Goal: Information Seeking & Learning: Learn about a topic

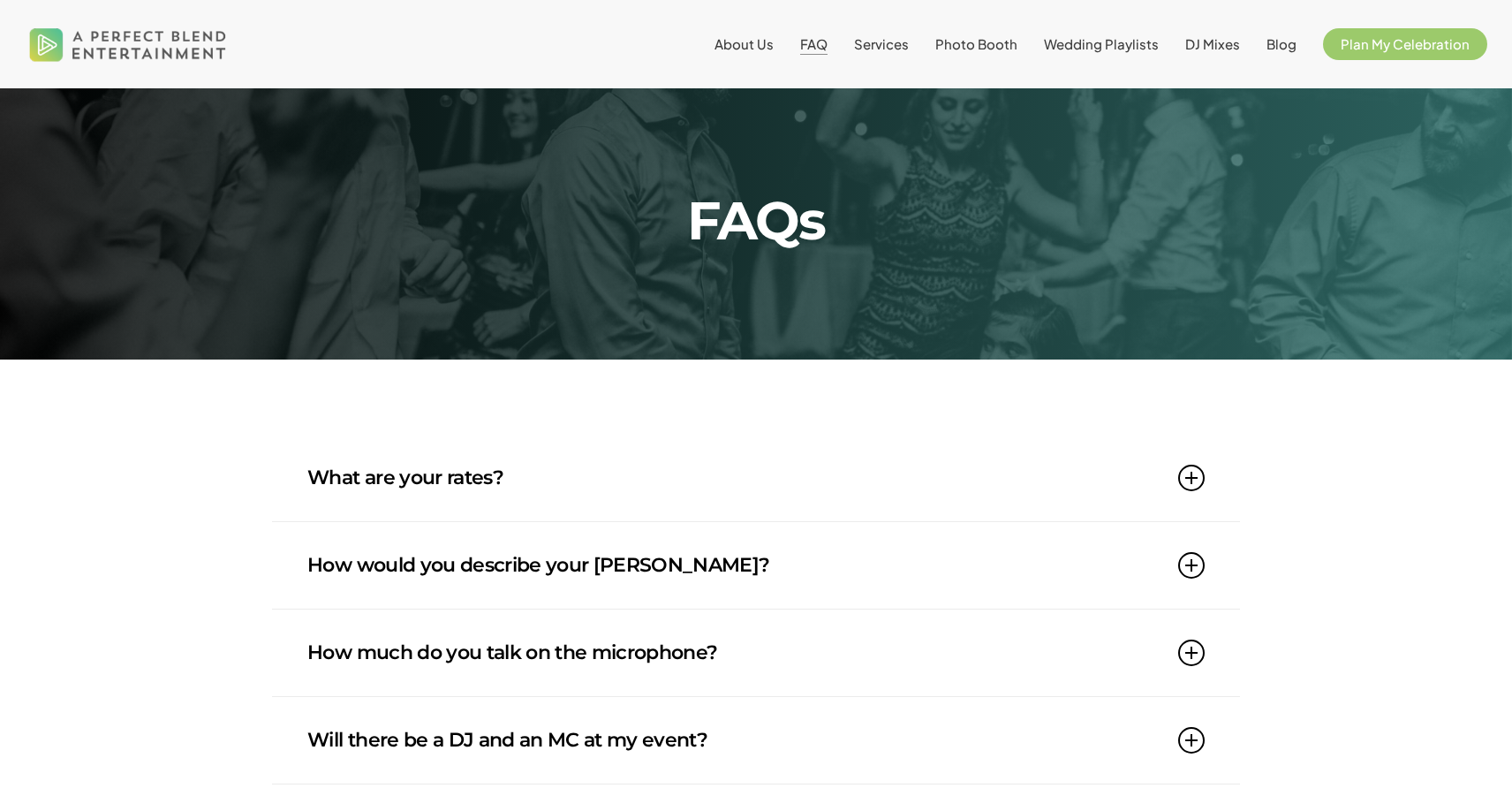
scroll to position [20, 0]
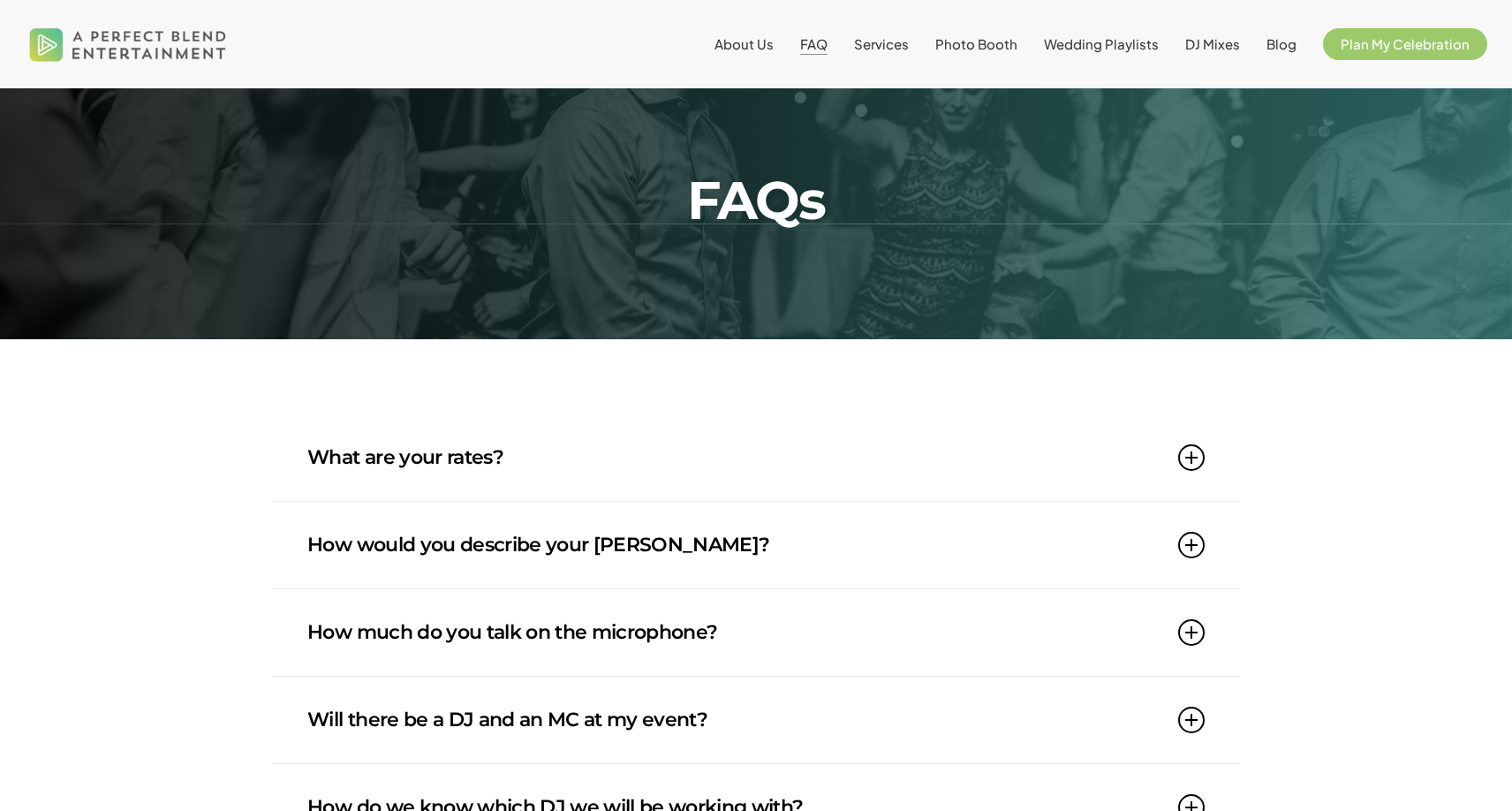
click at [811, 439] on link "What are your rates?" at bounding box center [756, 458] width 897 height 87
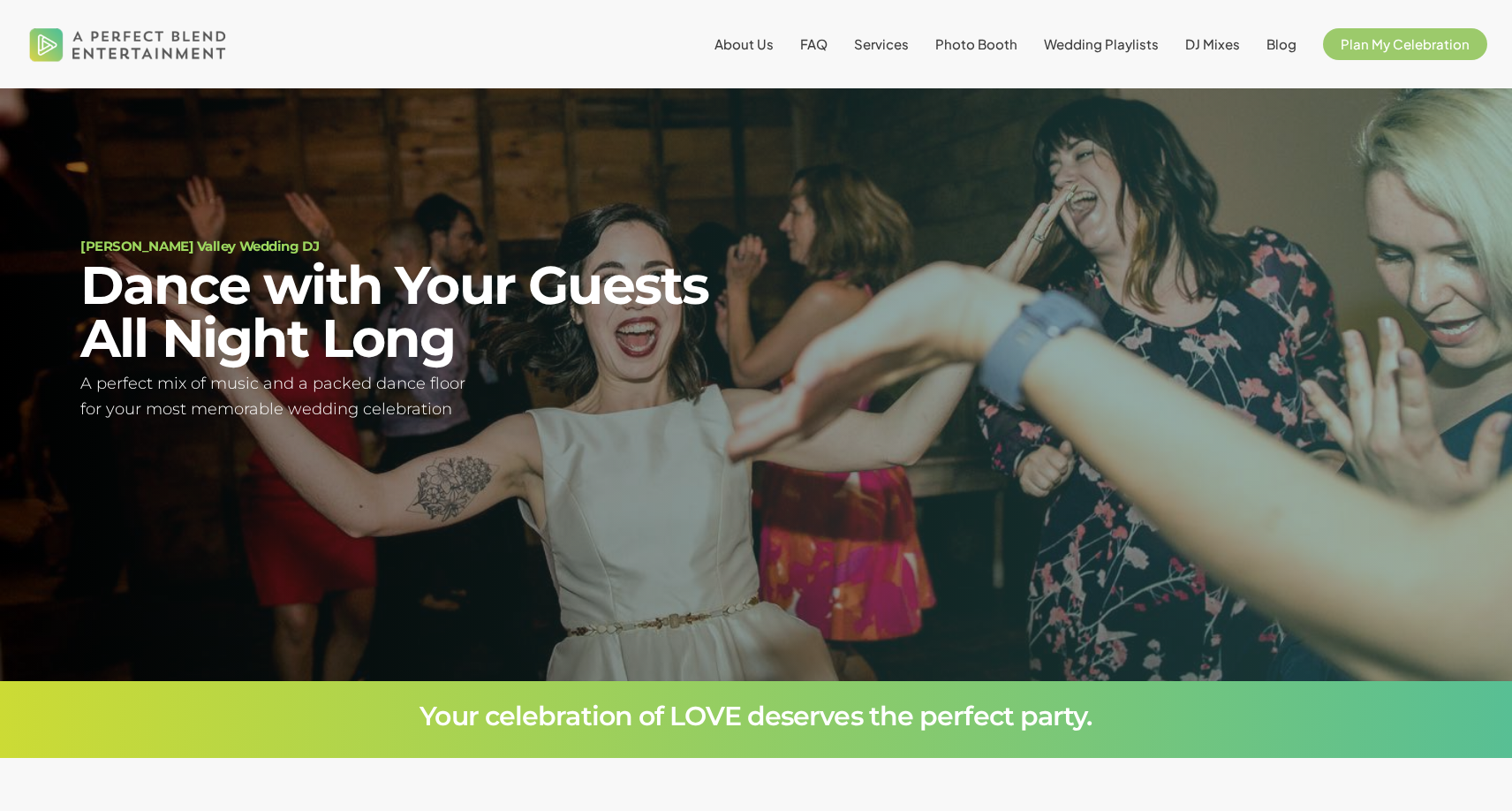
scroll to position [129, 0]
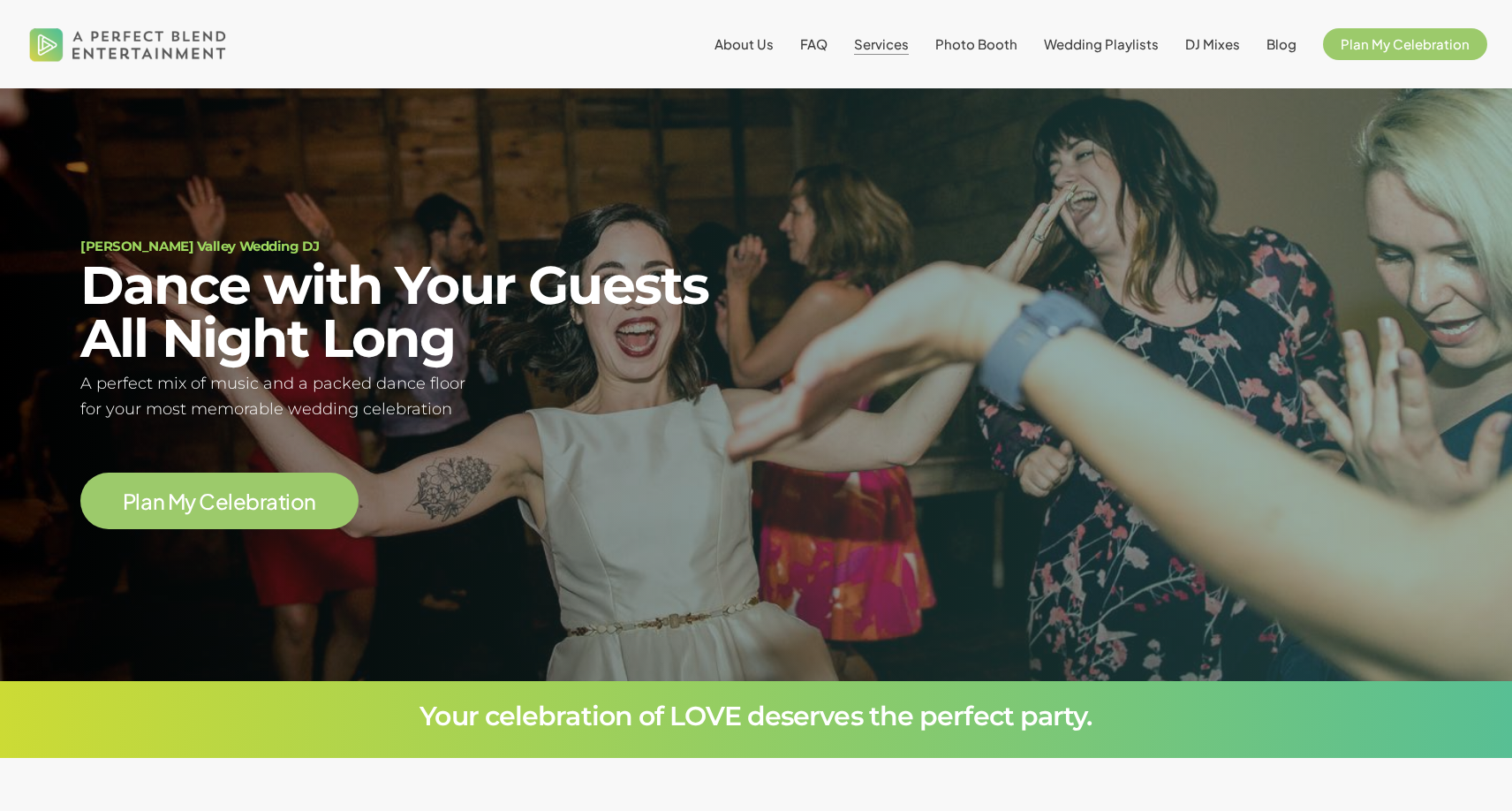
click at [869, 38] on span "Services" at bounding box center [881, 43] width 55 height 16
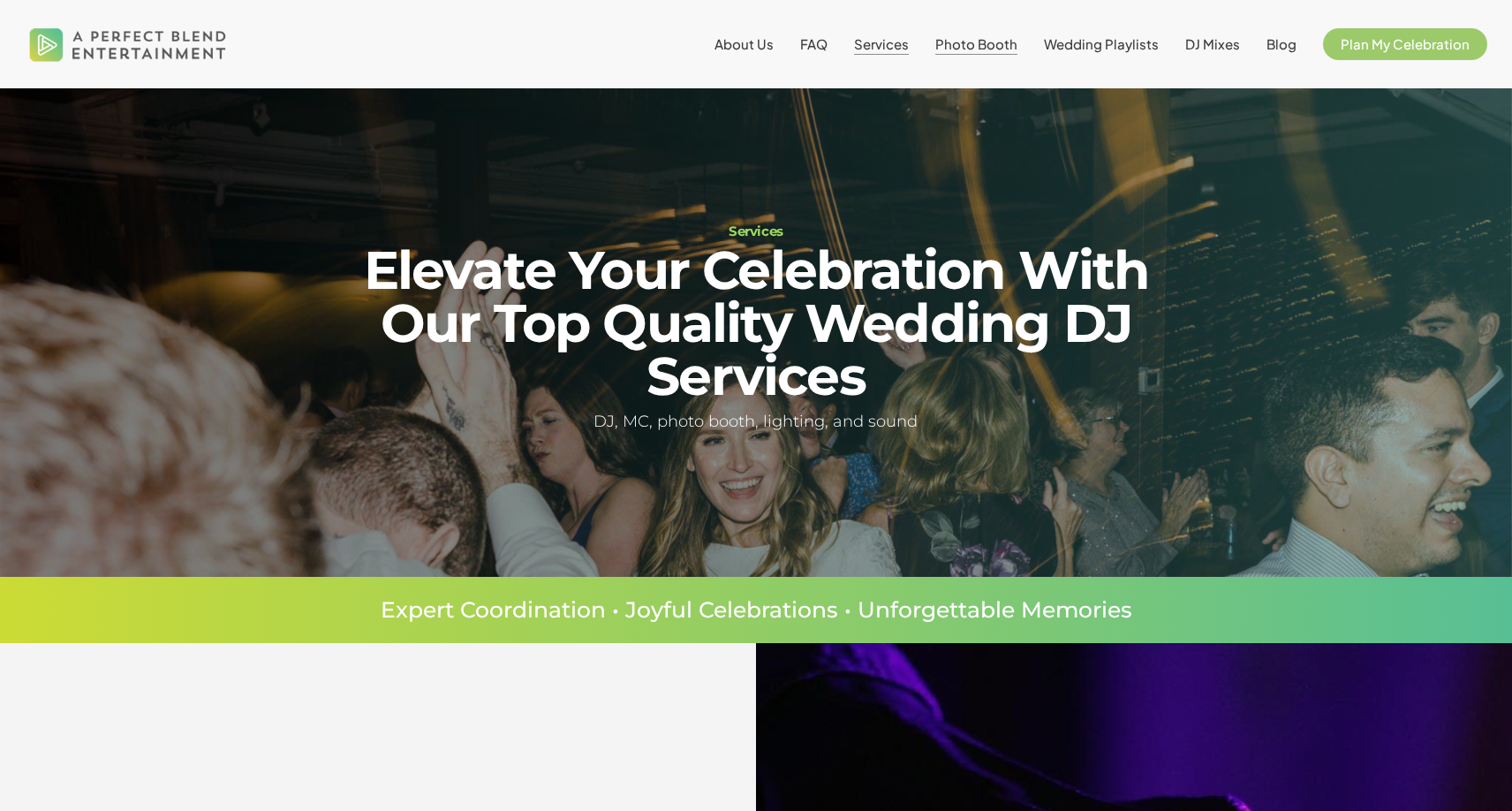
click at [962, 43] on span "Photo Booth" at bounding box center [976, 43] width 82 height 16
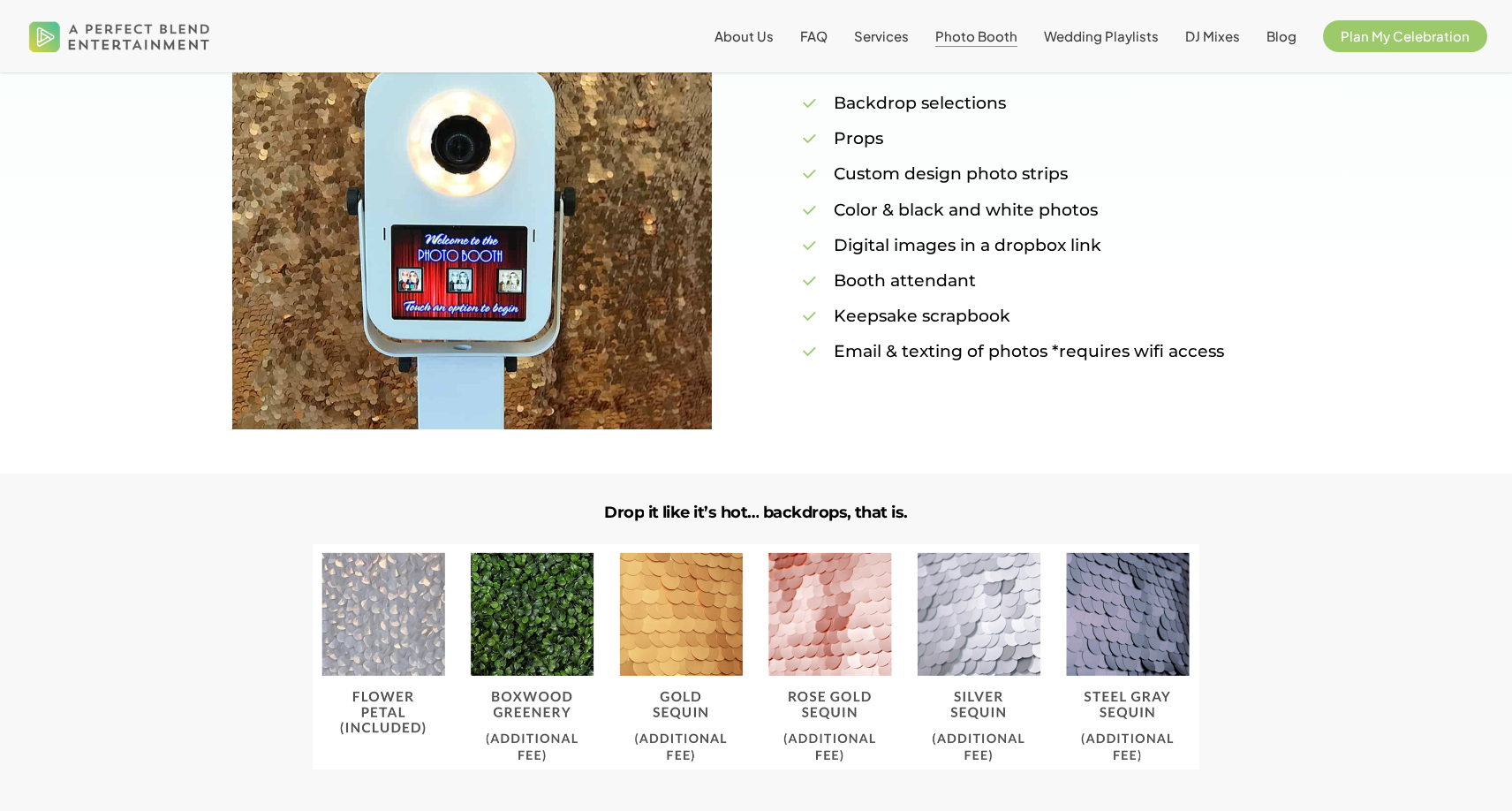
scroll to position [1573, 0]
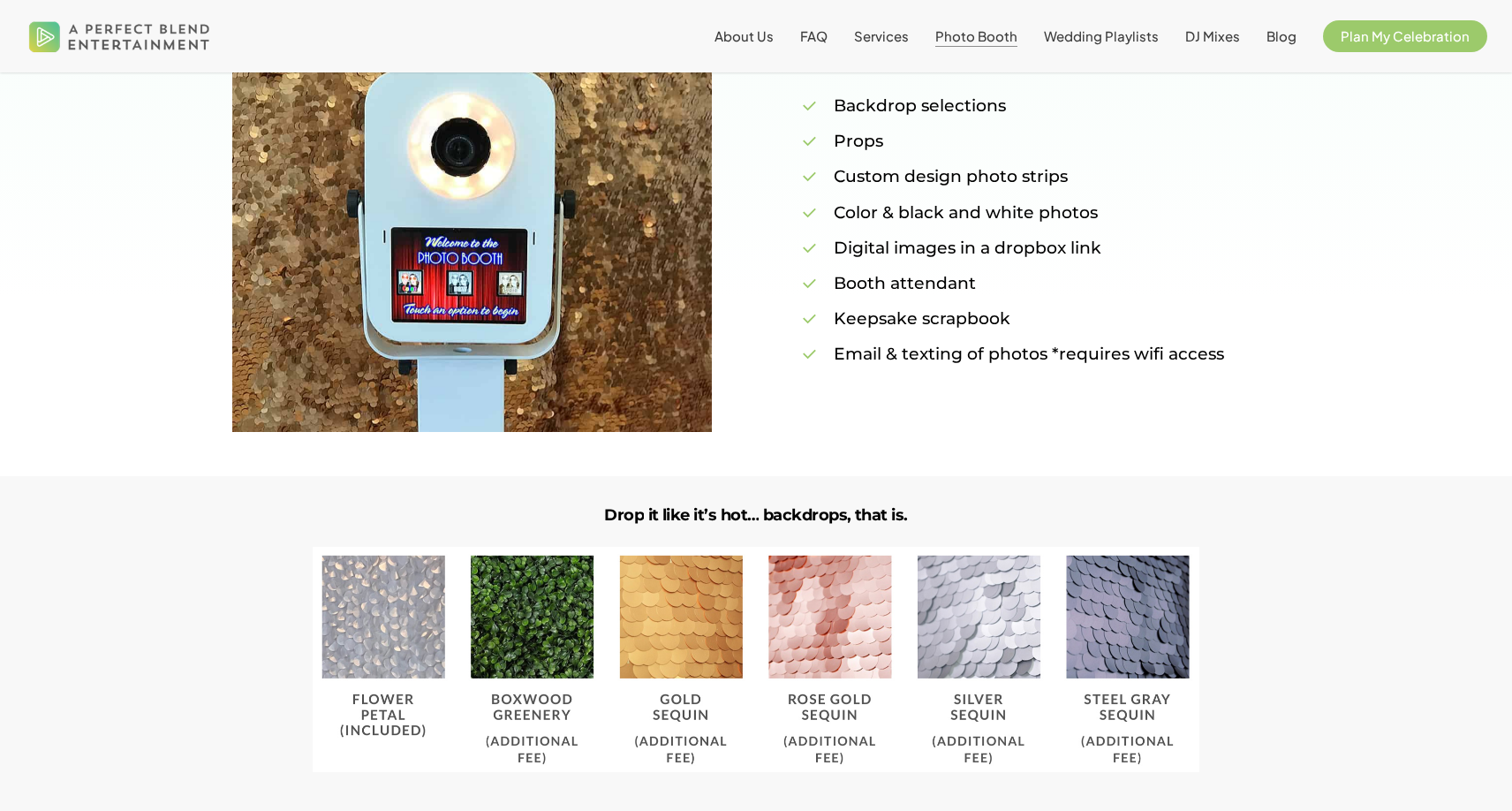
click at [420, 621] on img at bounding box center [755, 660] width 886 height 226
click at [510, 623] on img at bounding box center [755, 660] width 886 height 226
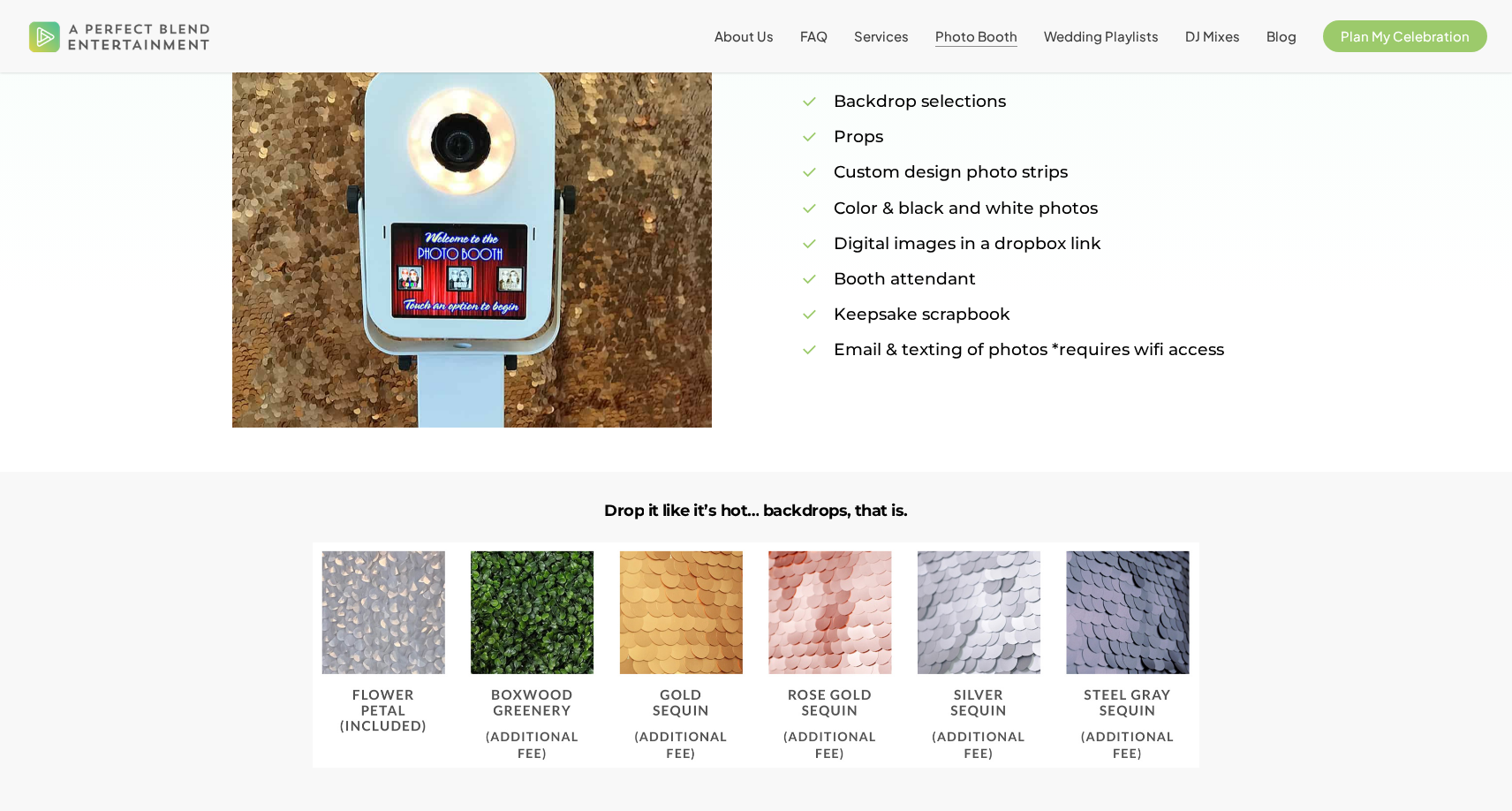
click at [521, 624] on img at bounding box center [755, 655] width 886 height 226
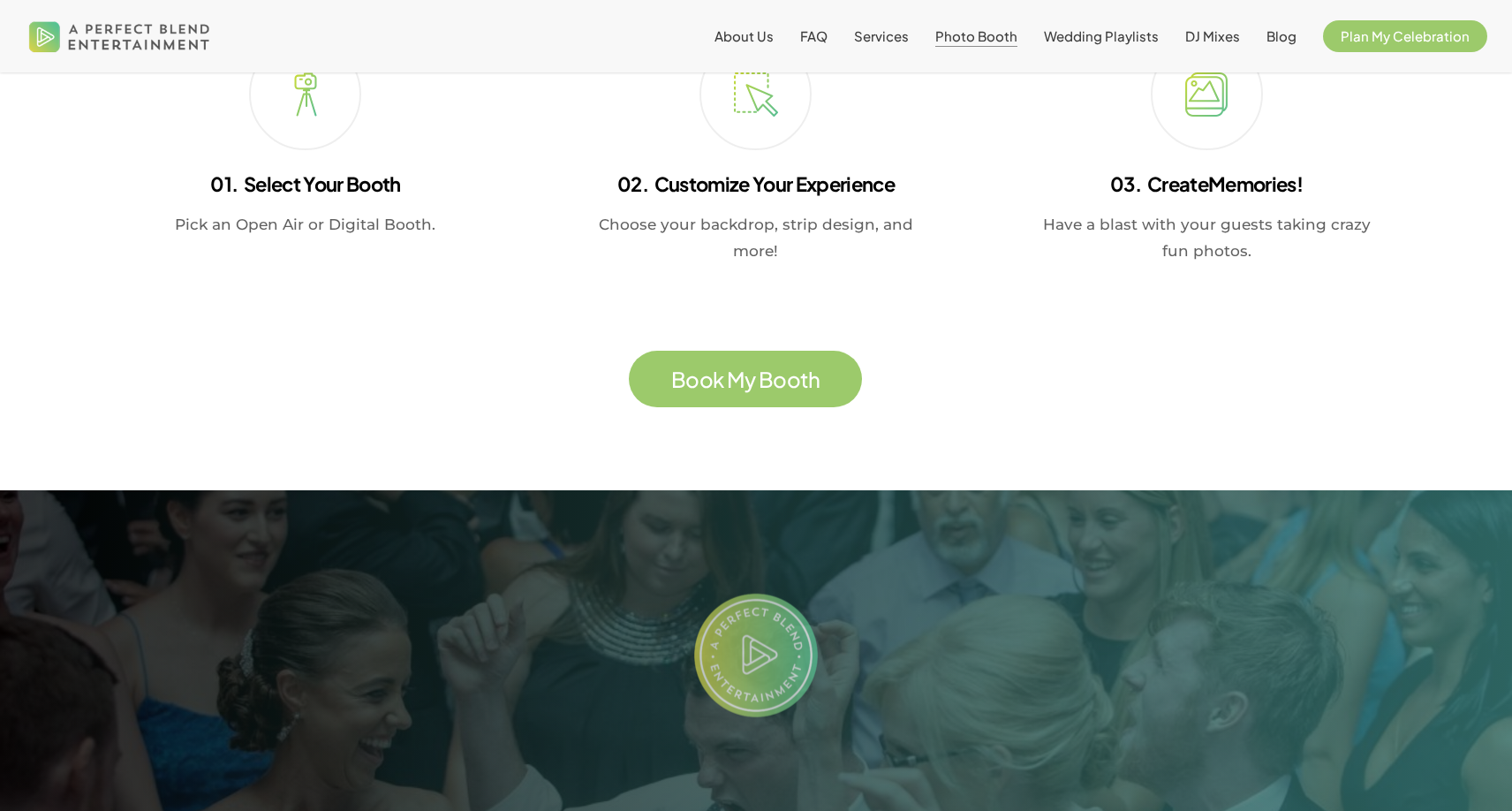
scroll to position [3426, 0]
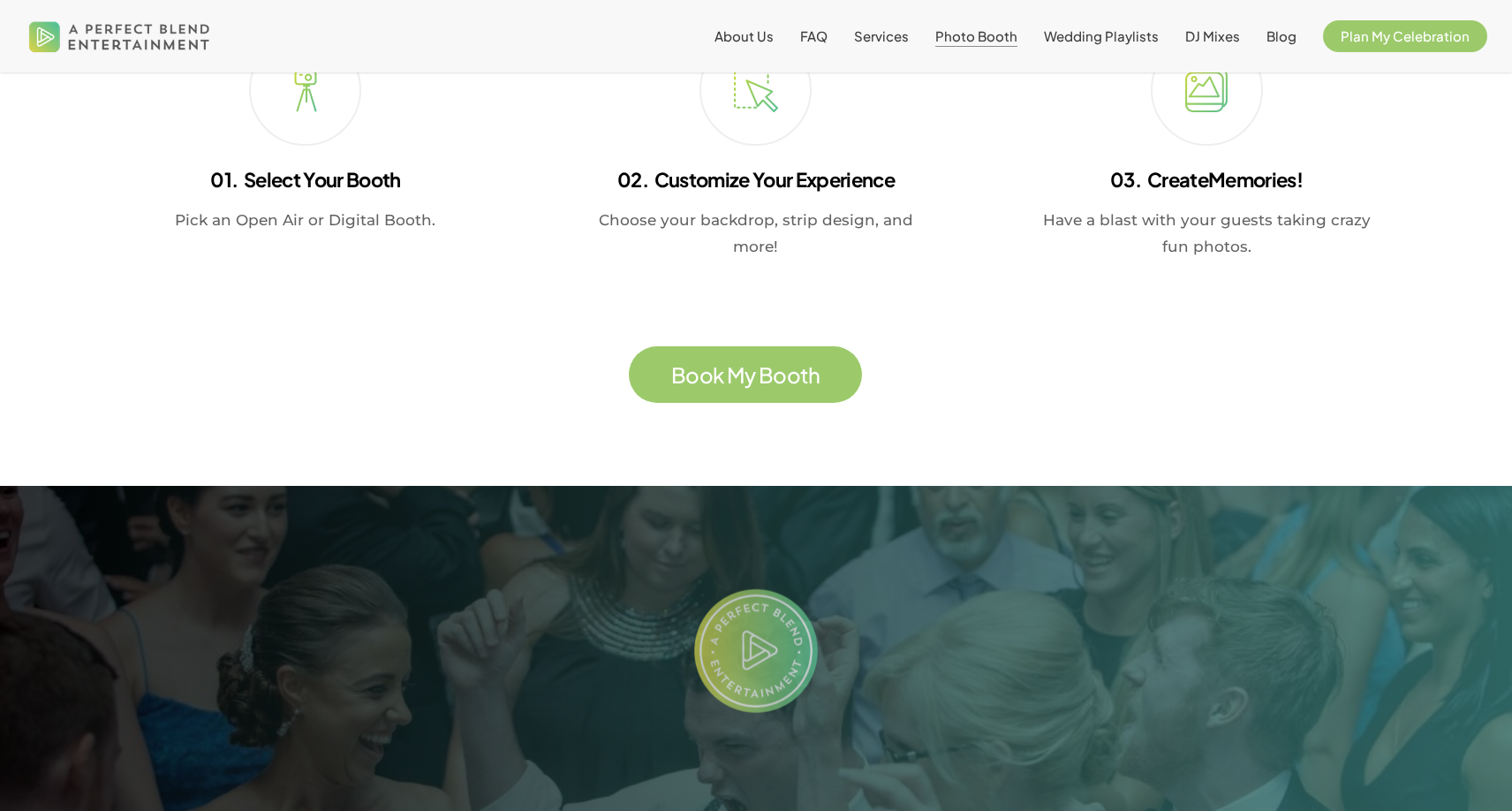
click at [750, 384] on span "y" at bounding box center [750, 375] width 12 height 21
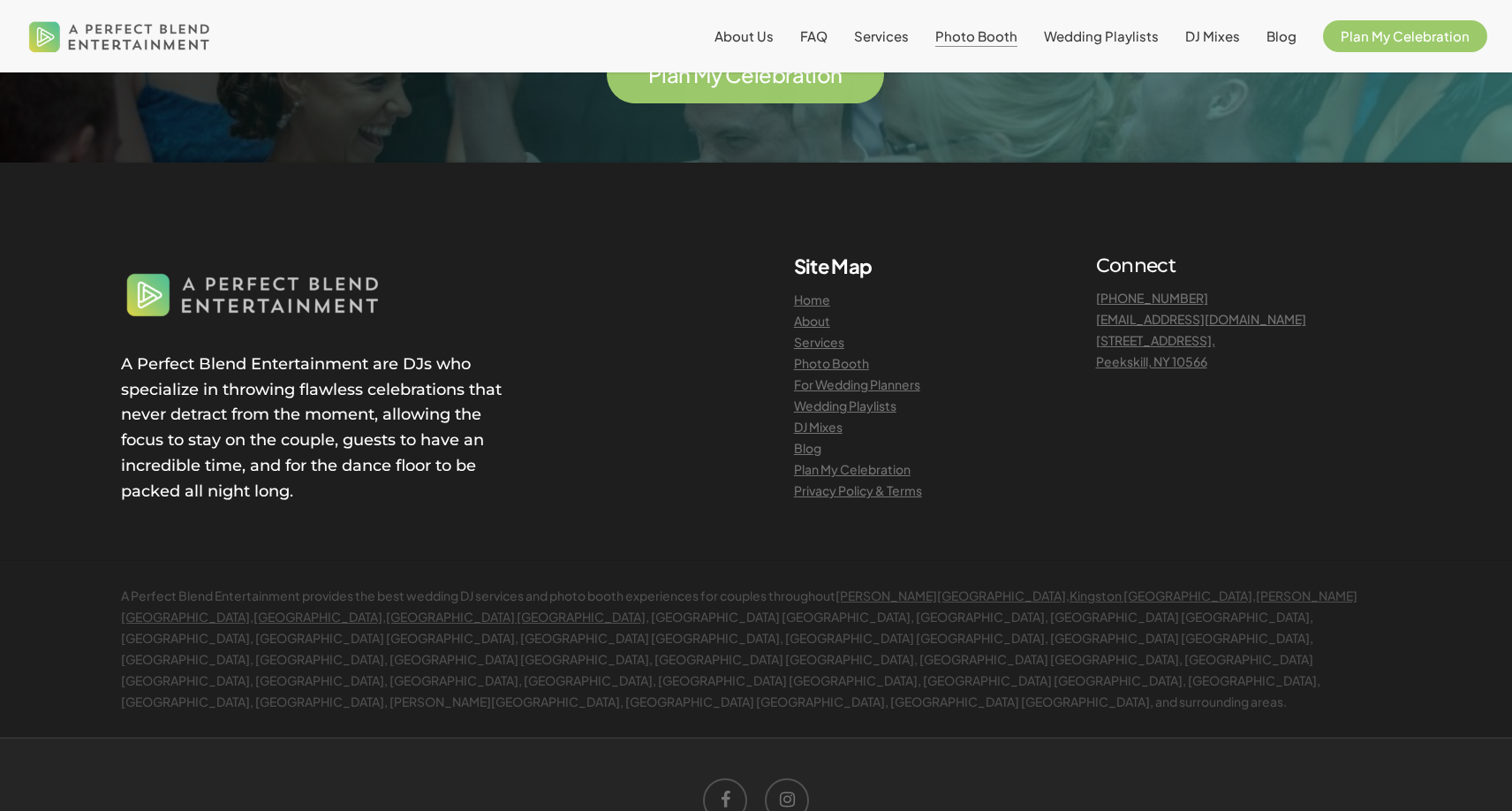
scroll to position [4264, 0]
click at [828, 398] on link "Wedding Playlists" at bounding box center [845, 406] width 103 height 16
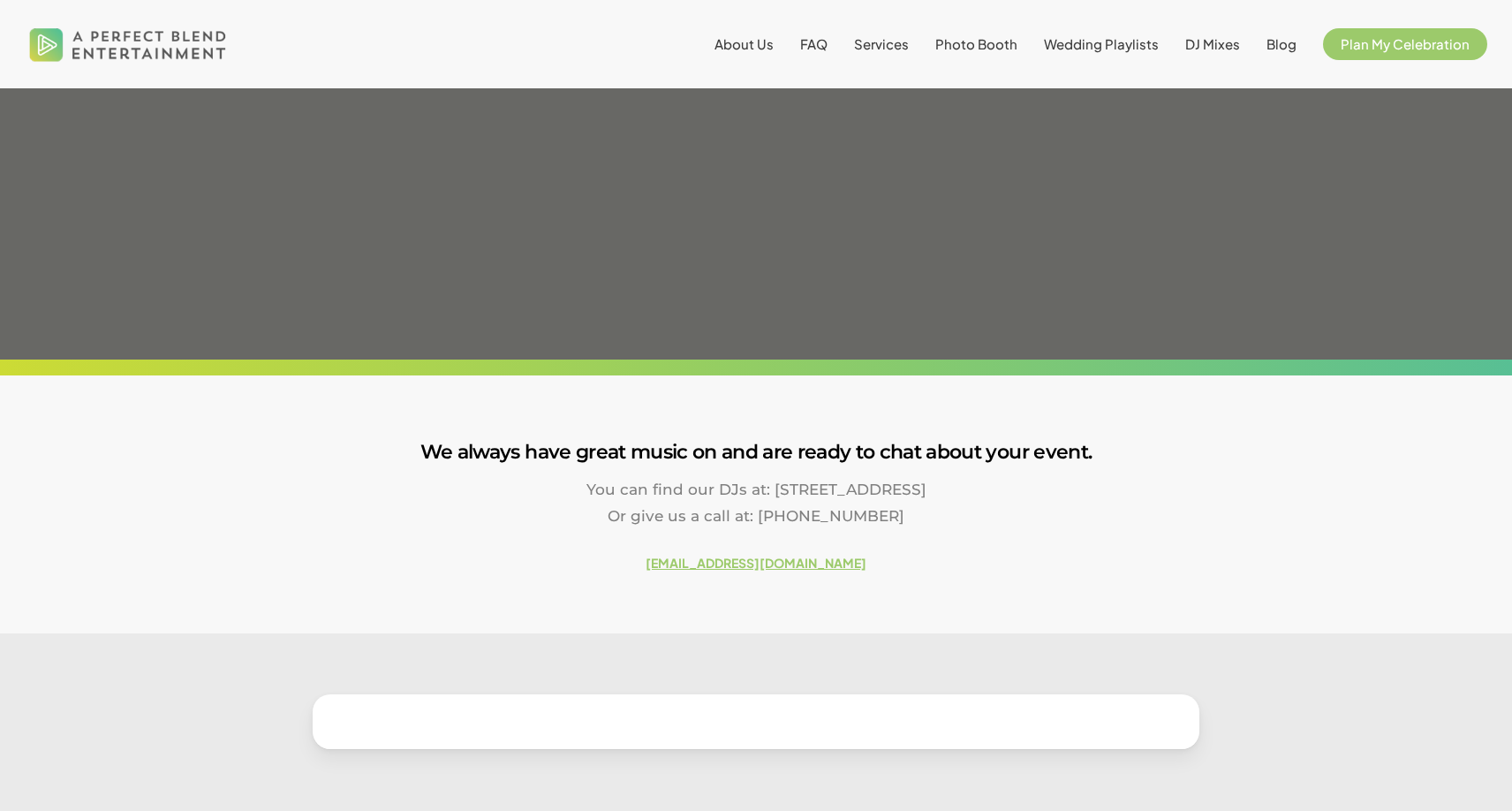
click at [773, 375] on div "We always have great music on and are ready to chat about your event. You can f…" at bounding box center [756, 504] width 1512 height 258
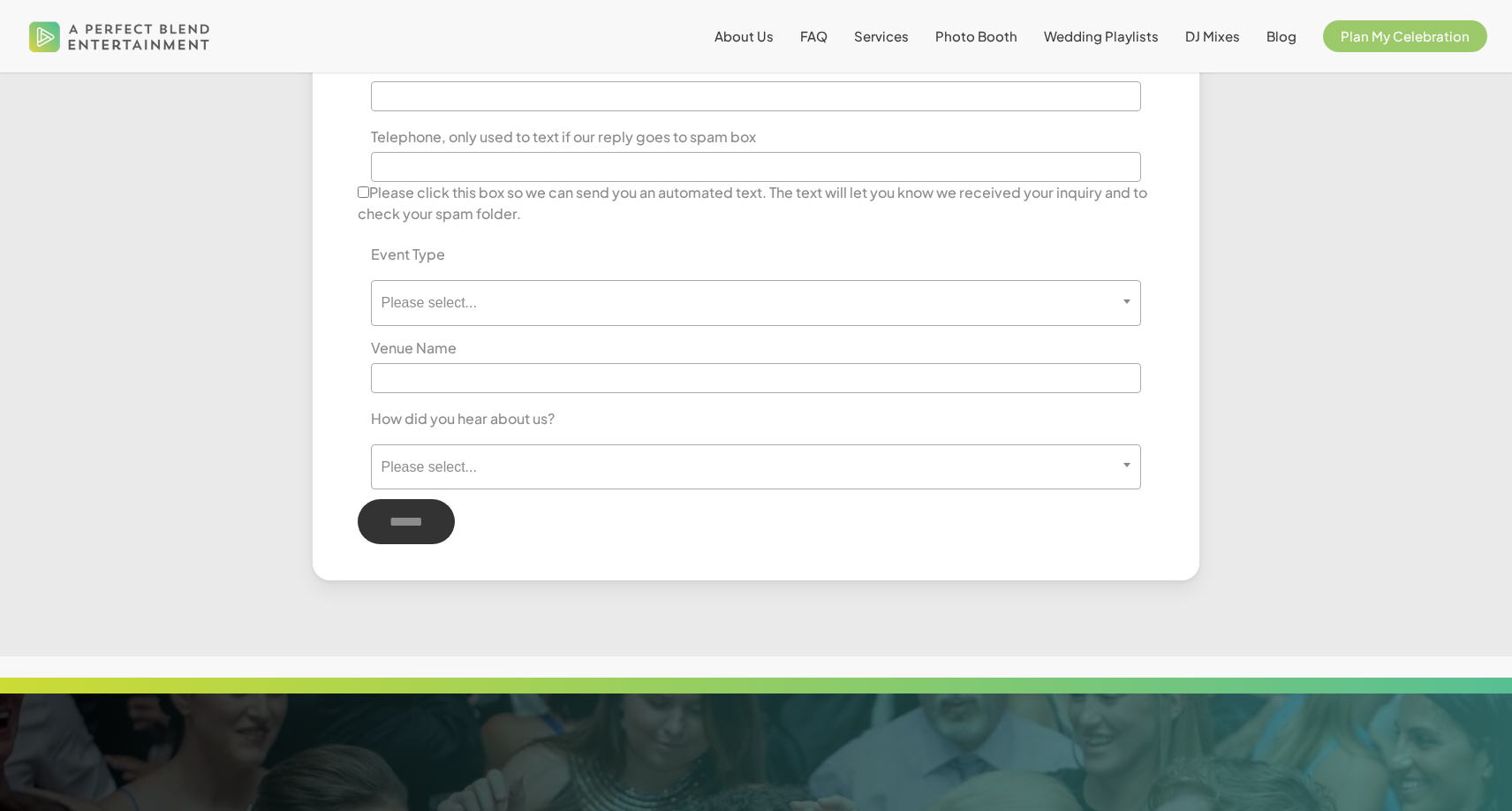
scroll to position [1221, 0]
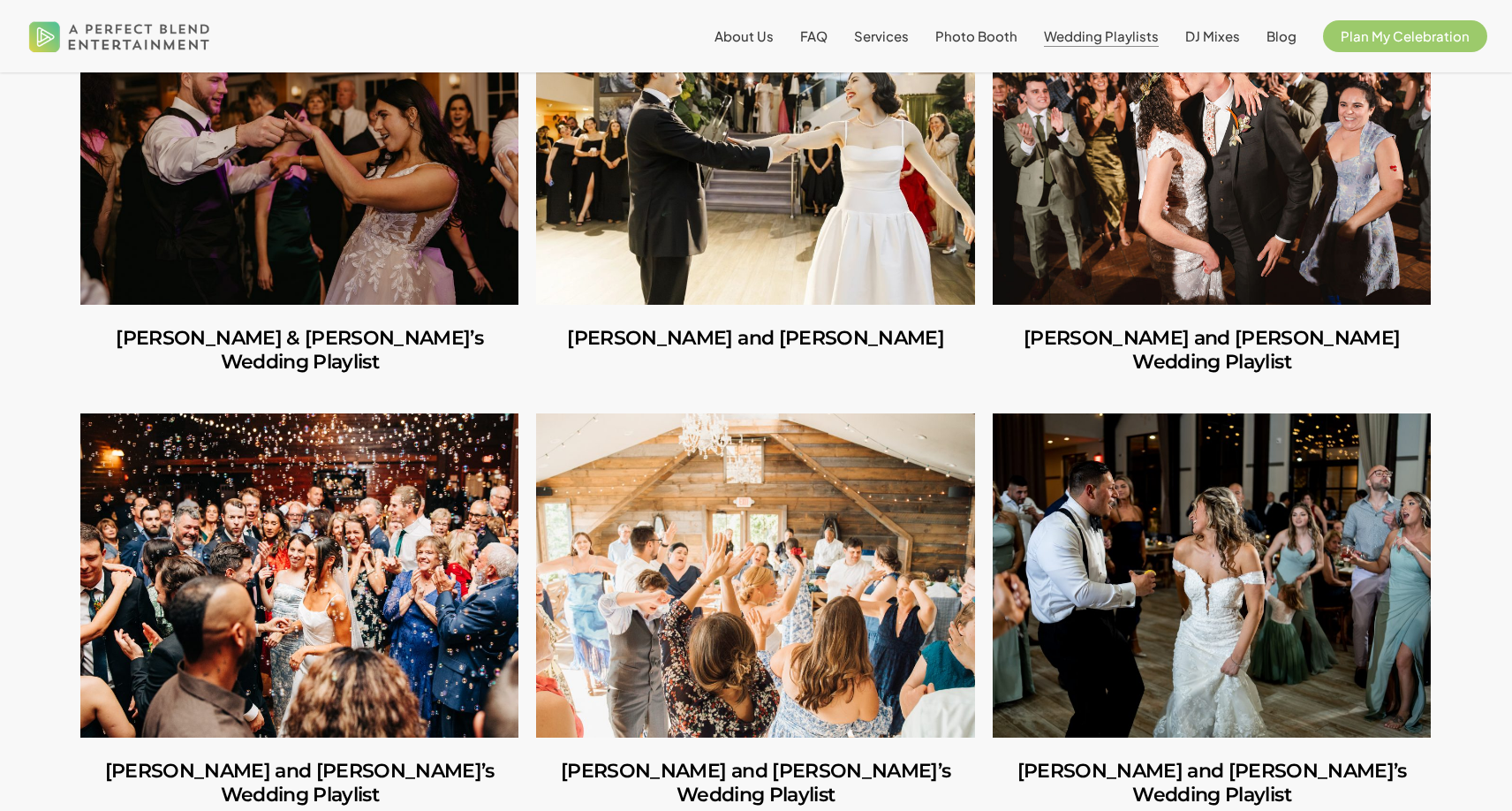
scroll to position [566, 0]
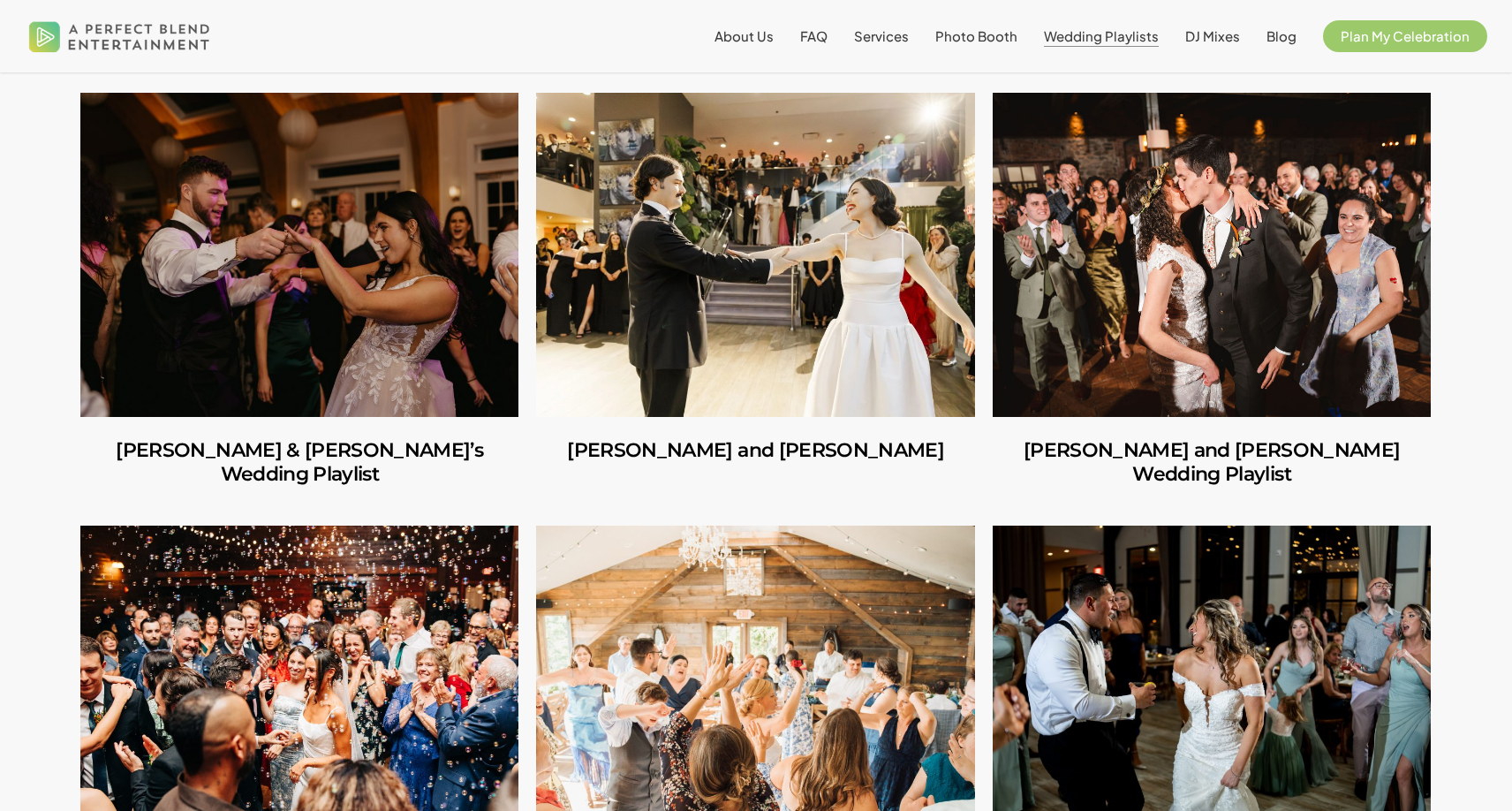
click at [759, 46] on li "About Us" at bounding box center [743, 36] width 86 height 72
click at [759, 41] on span "About Us" at bounding box center [744, 35] width 60 height 16
